Goal: Find specific page/section: Find specific page/section

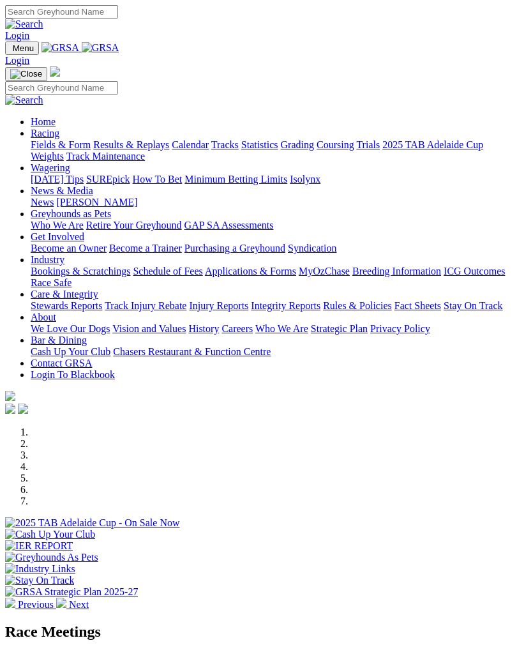
click at [10, 51] on img "Toggle navigation" at bounding box center [10, 51] width 0 height 0
click at [94, 300] on link "Care & Integrity" at bounding box center [65, 294] width 68 height 11
click at [251, 311] on link "Integrity Reports" at bounding box center [286, 305] width 70 height 11
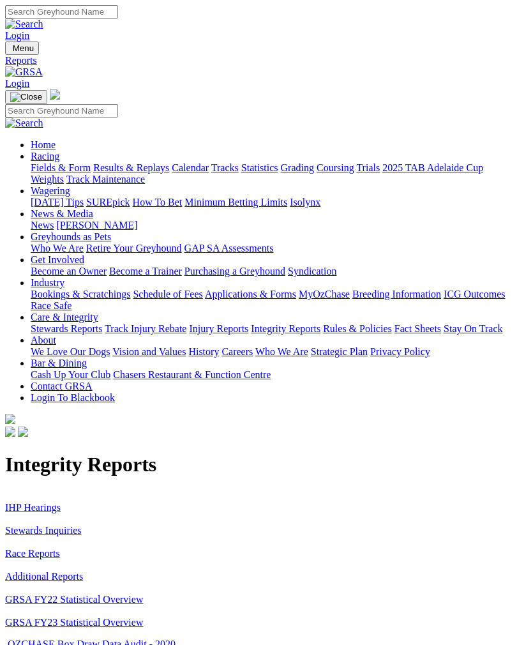
click at [31, 502] on link "IHP Hearings" at bounding box center [33, 507] width 56 height 11
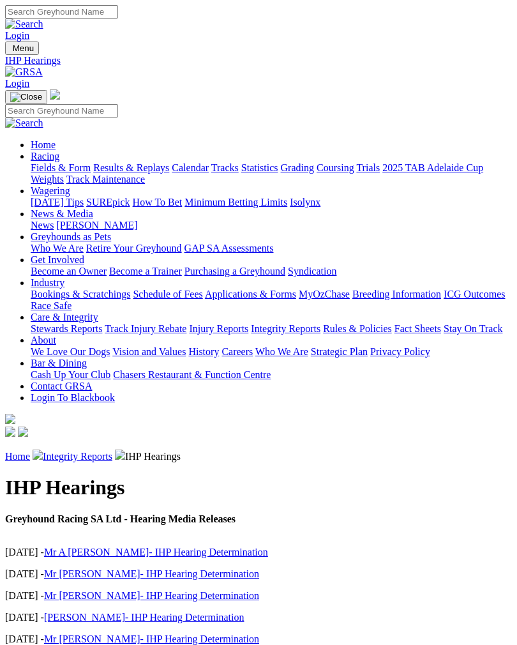
click at [85, 451] on link "Integrity Reports" at bounding box center [78, 456] width 70 height 11
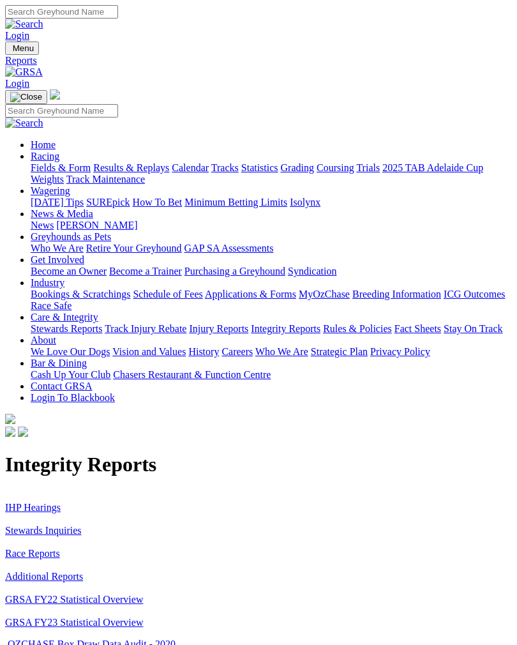
click at [36, 525] on link "Stewards Inquiries" at bounding box center [43, 530] width 77 height 11
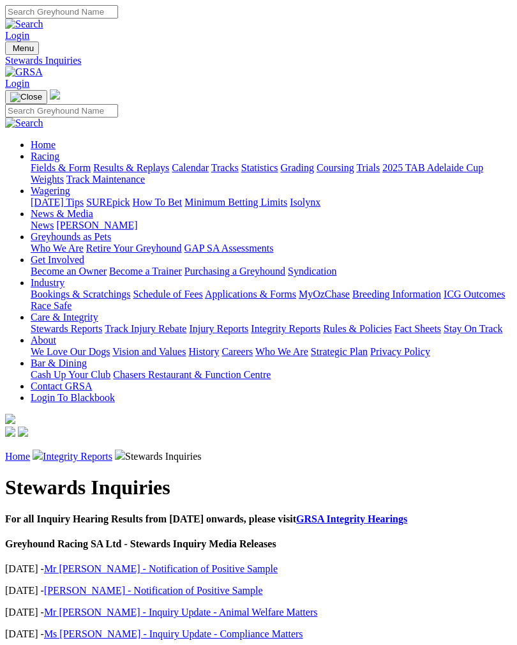
click at [85, 451] on link "Integrity Reports" at bounding box center [78, 456] width 70 height 11
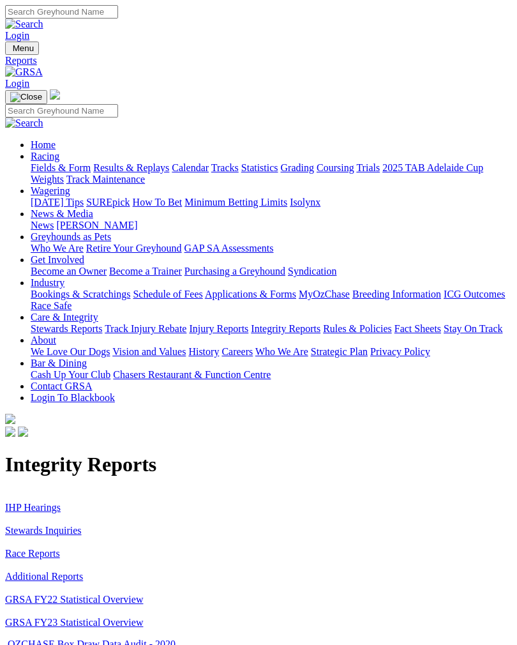
click at [10, 51] on img "Toggle navigation" at bounding box center [10, 51] width 0 height 0
click at [89, 334] on link "Stewards Reports" at bounding box center [67, 328] width 72 height 11
